Goal: Navigation & Orientation: Find specific page/section

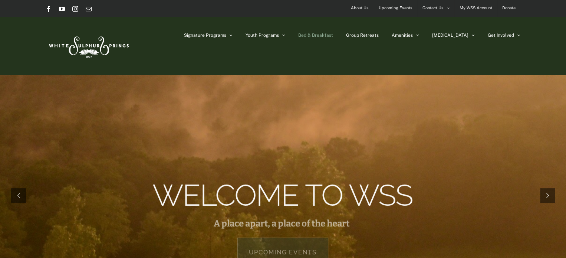
click at [333, 37] on span "Bed & Breakfast" at bounding box center [315, 35] width 35 height 4
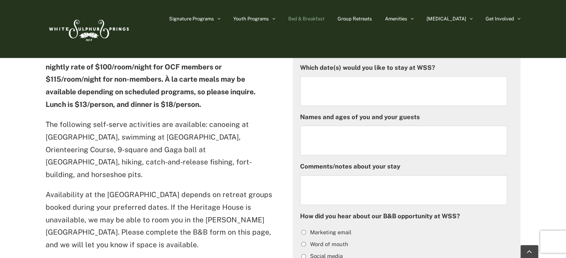
scroll to position [405, 0]
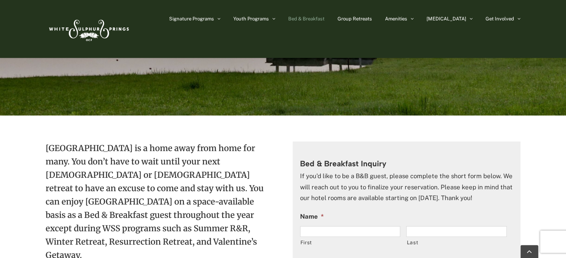
drag, startPoint x: 567, startPoint y: 25, endPoint x: 561, endPoint y: 49, distance: 24.8
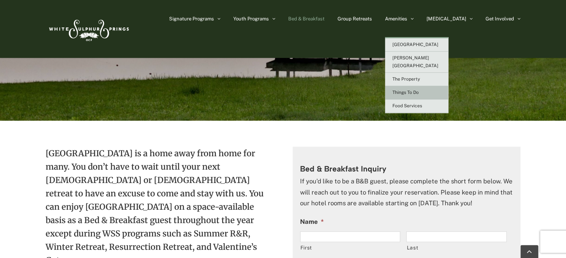
click at [419, 90] on span "Things To Do" at bounding box center [406, 92] width 26 height 5
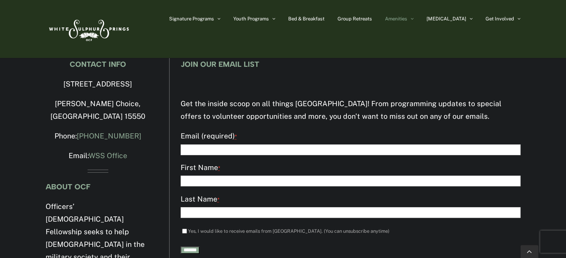
scroll to position [2731, 0]
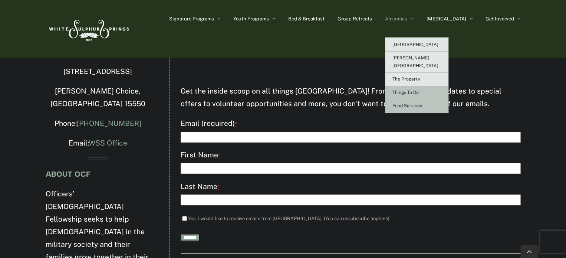
click at [429, 101] on link "Food Services" at bounding box center [416, 105] width 63 height 13
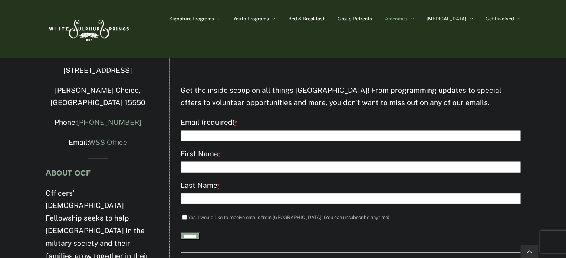
scroll to position [2176, 0]
